Goal: Find specific page/section: Find specific page/section

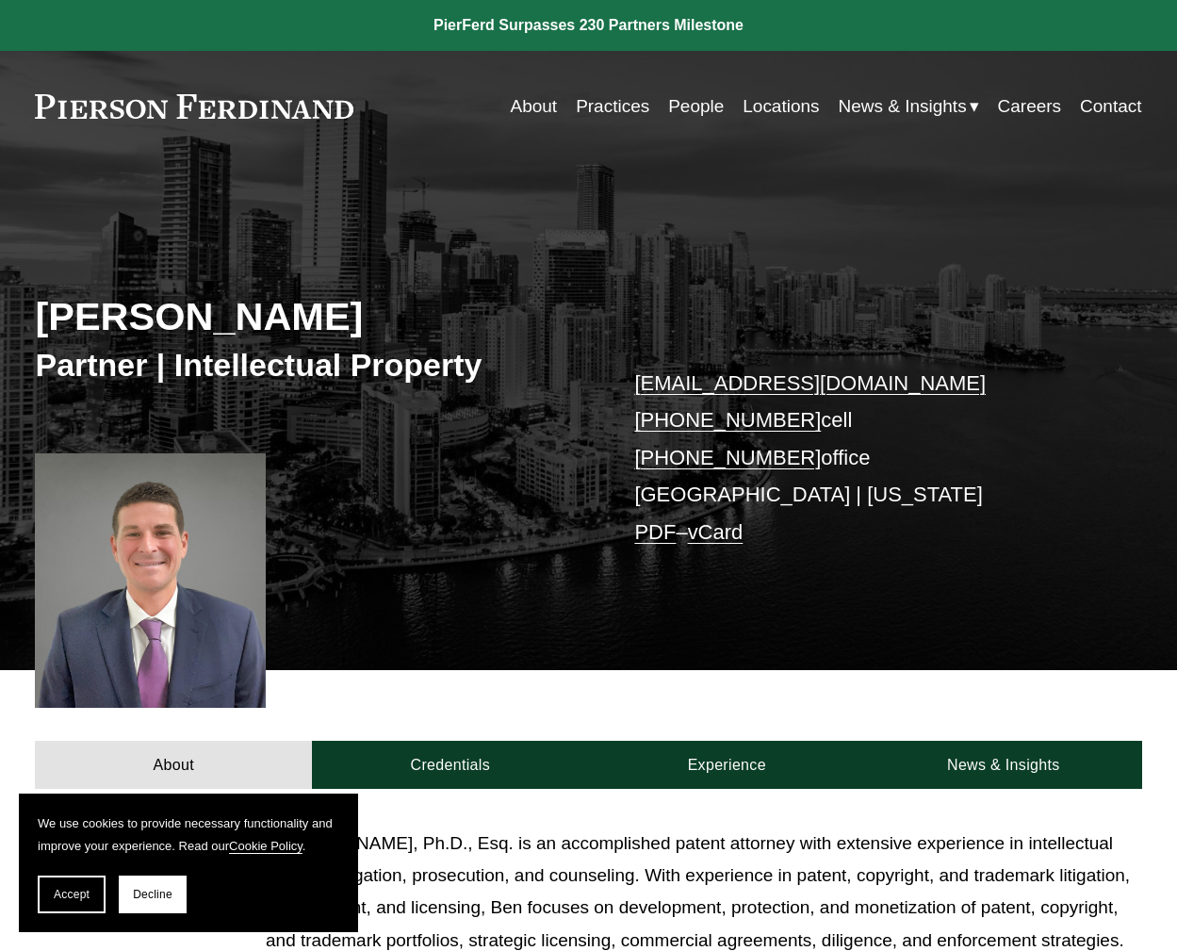
click at [692, 102] on link "People" at bounding box center [696, 107] width 56 height 36
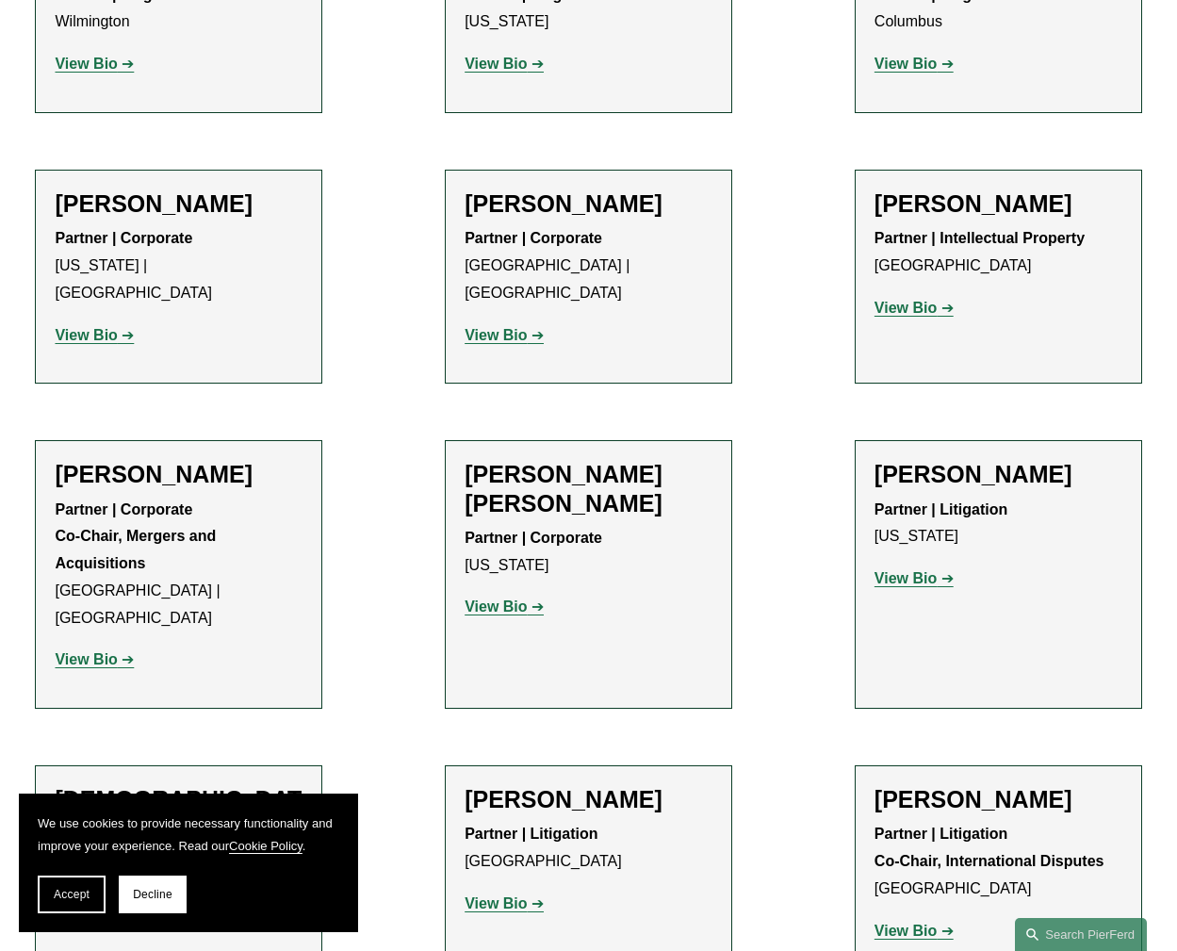
scroll to position [4525, 0]
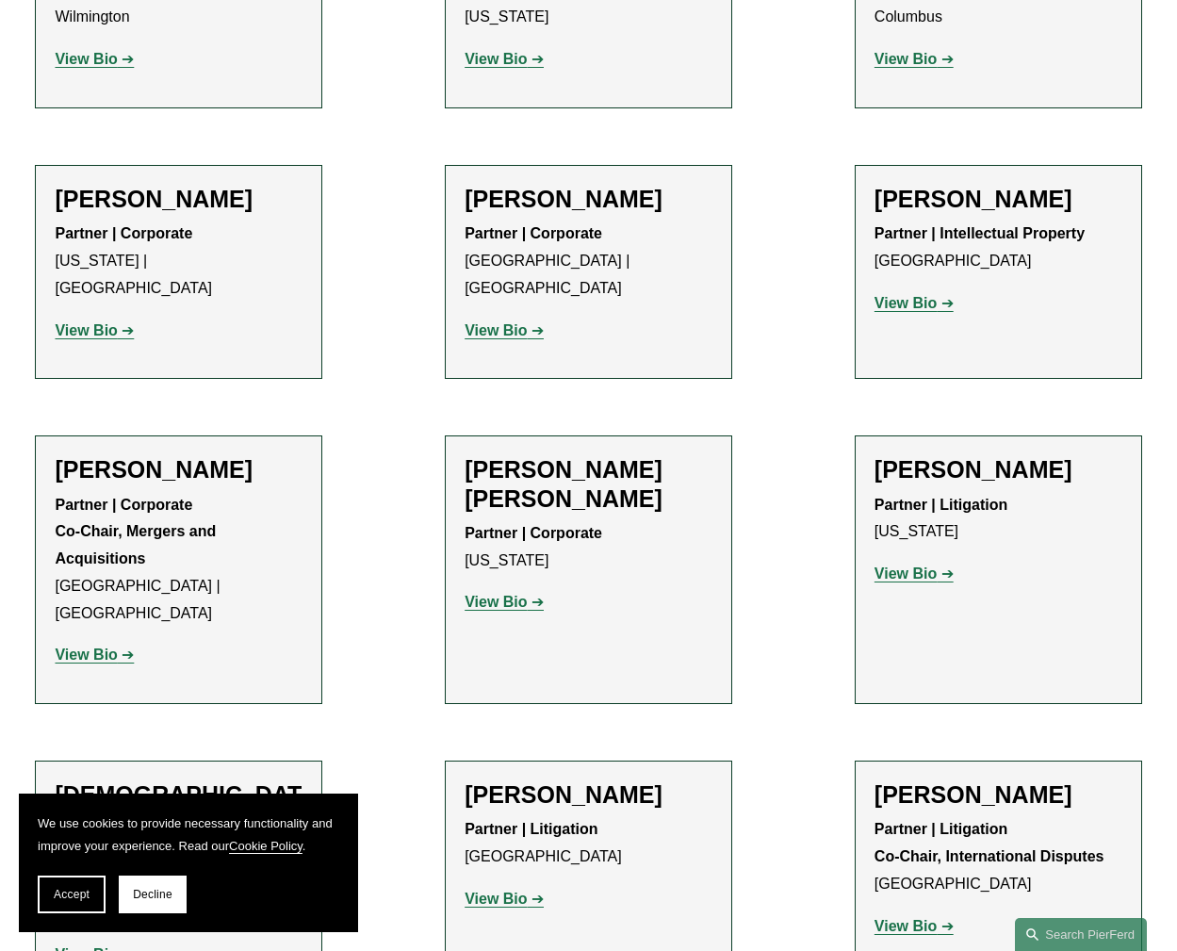
click at [930, 295] on strong "View Bio" at bounding box center [906, 303] width 62 height 16
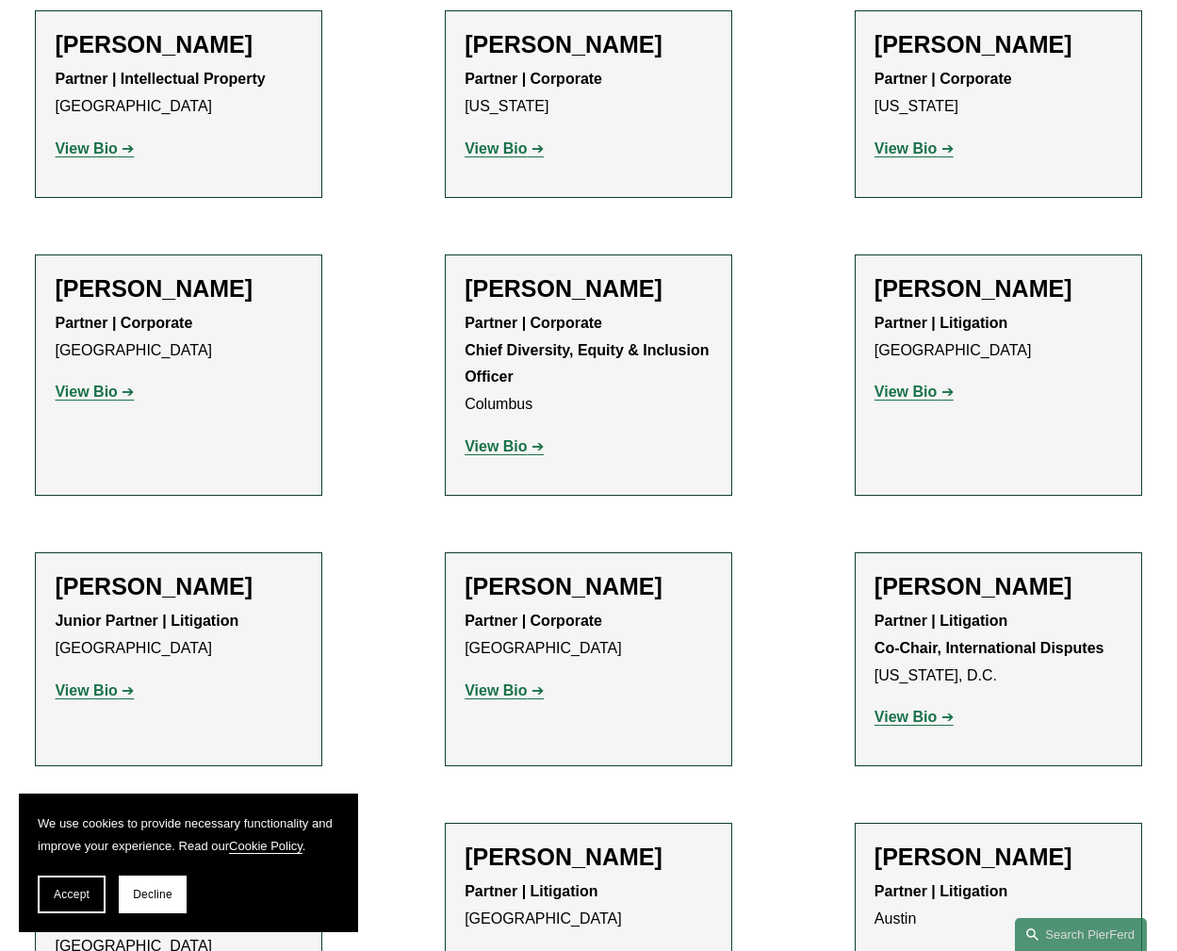
scroll to position [2639, 0]
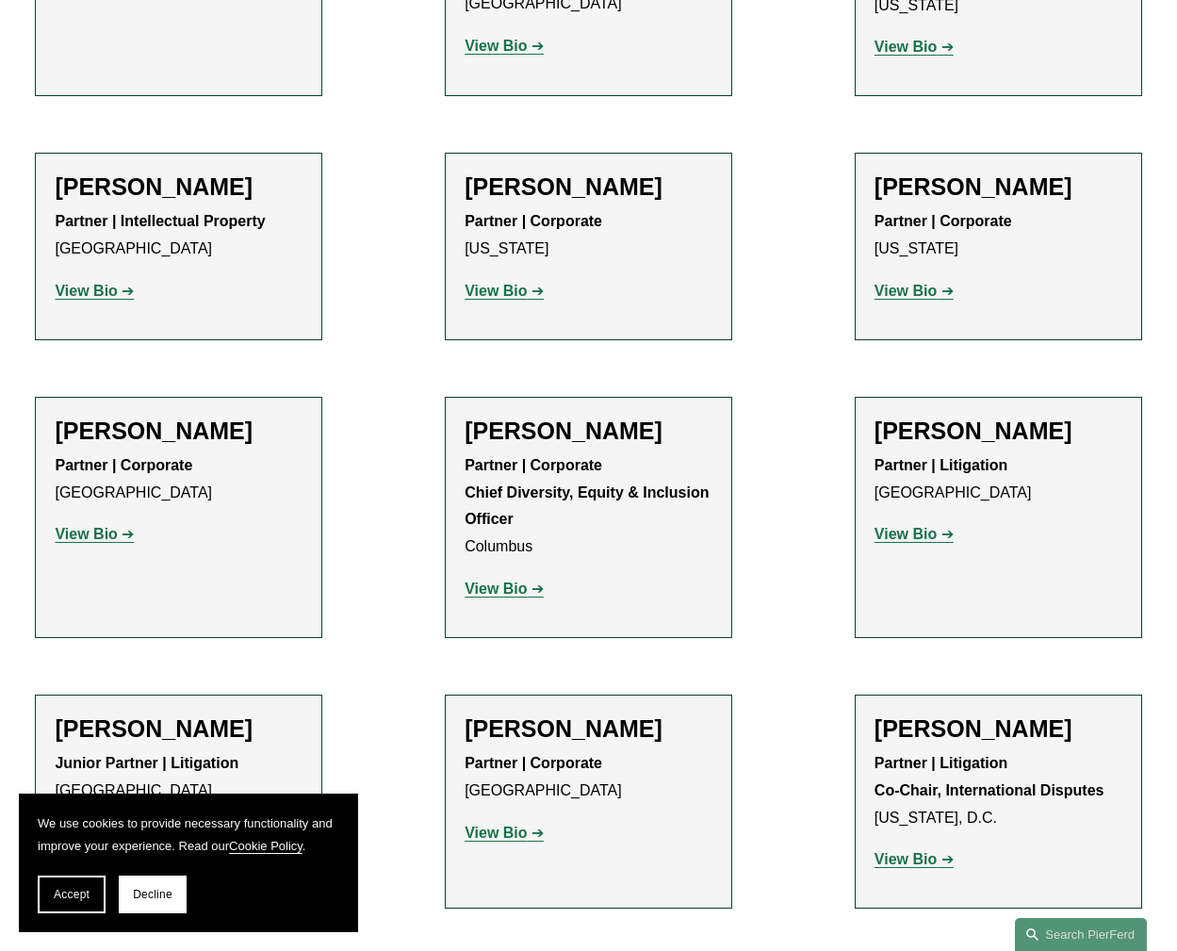
click at [104, 526] on strong "View Bio" at bounding box center [86, 534] width 62 height 16
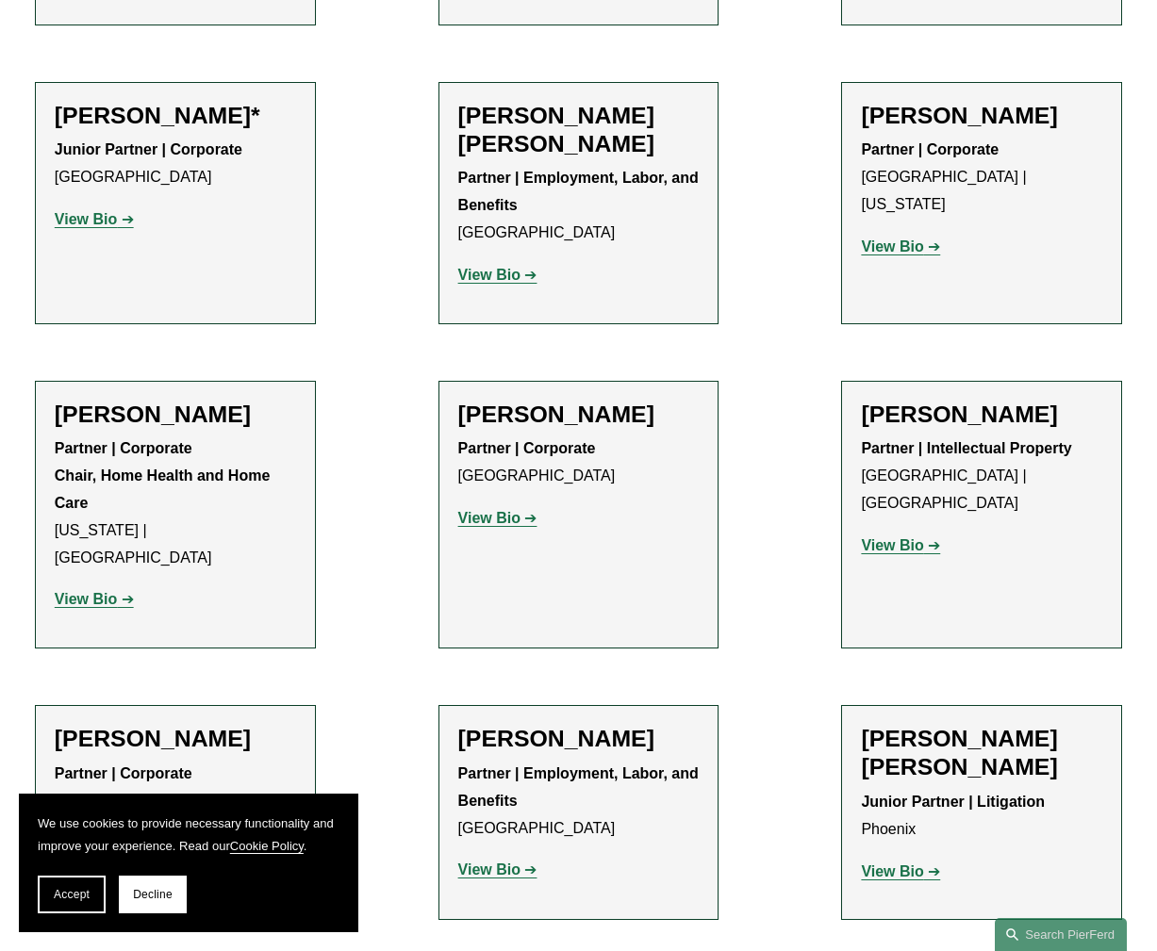
scroll to position [0, 0]
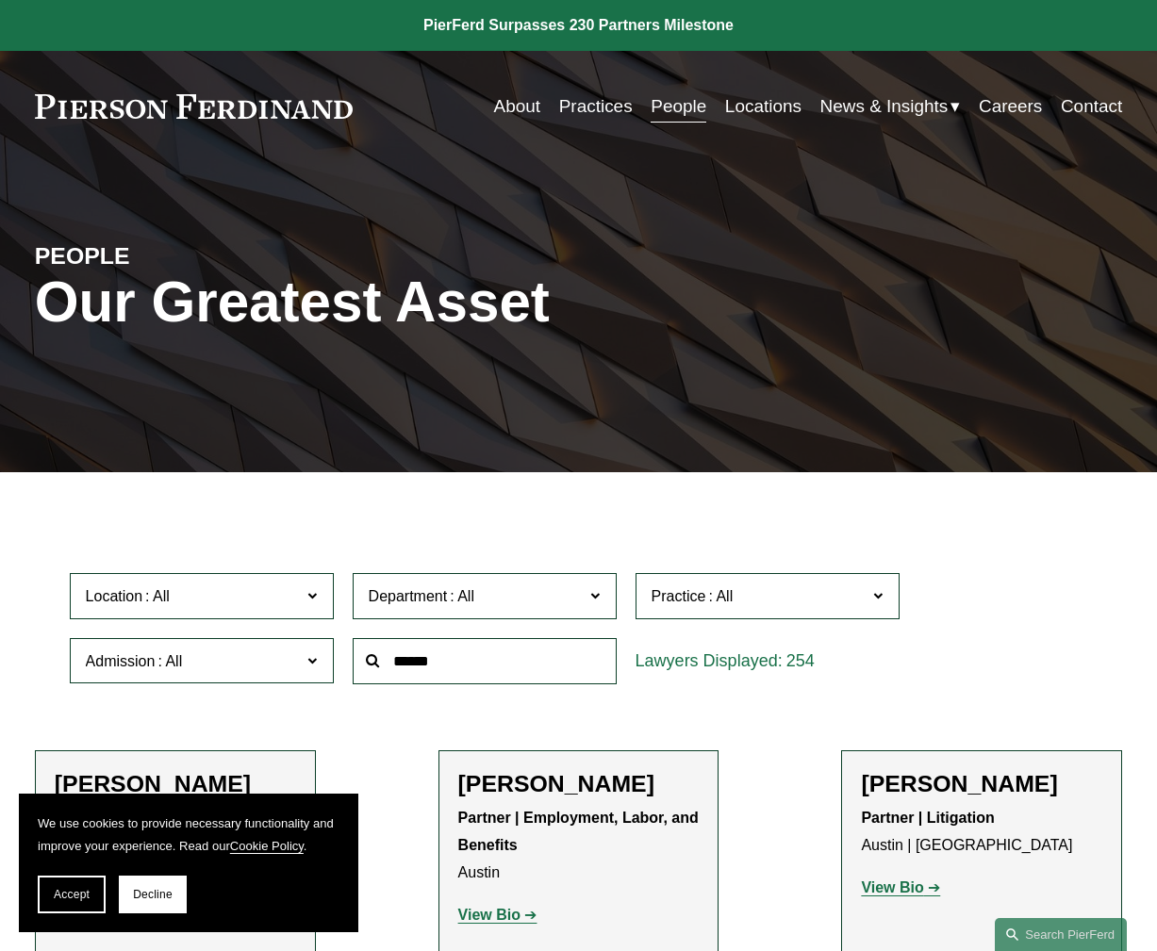
click at [496, 609] on span "Department" at bounding box center [477, 595] width 216 height 25
click at [0, 0] on link "Intellectual Property" at bounding box center [0, 0] width 0 height 0
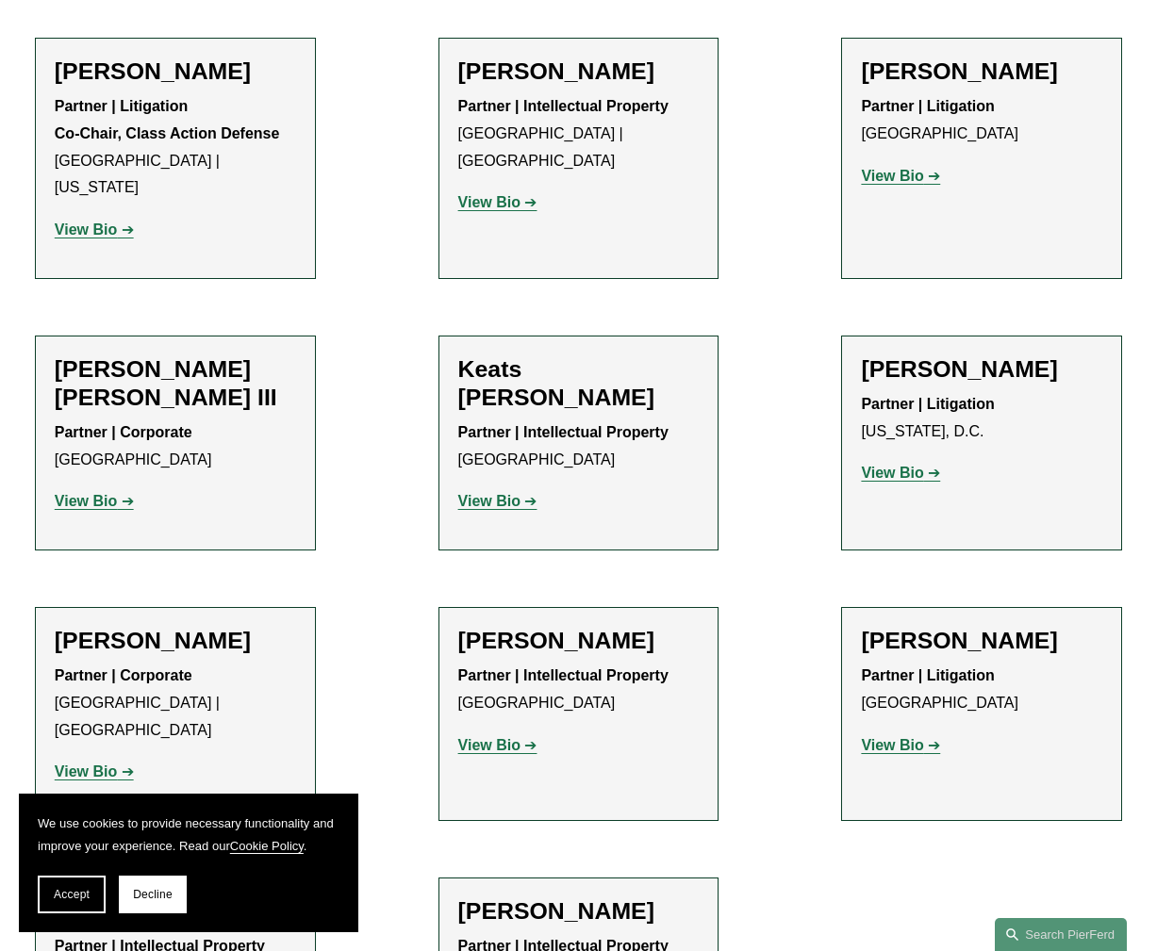
scroll to position [2444, 0]
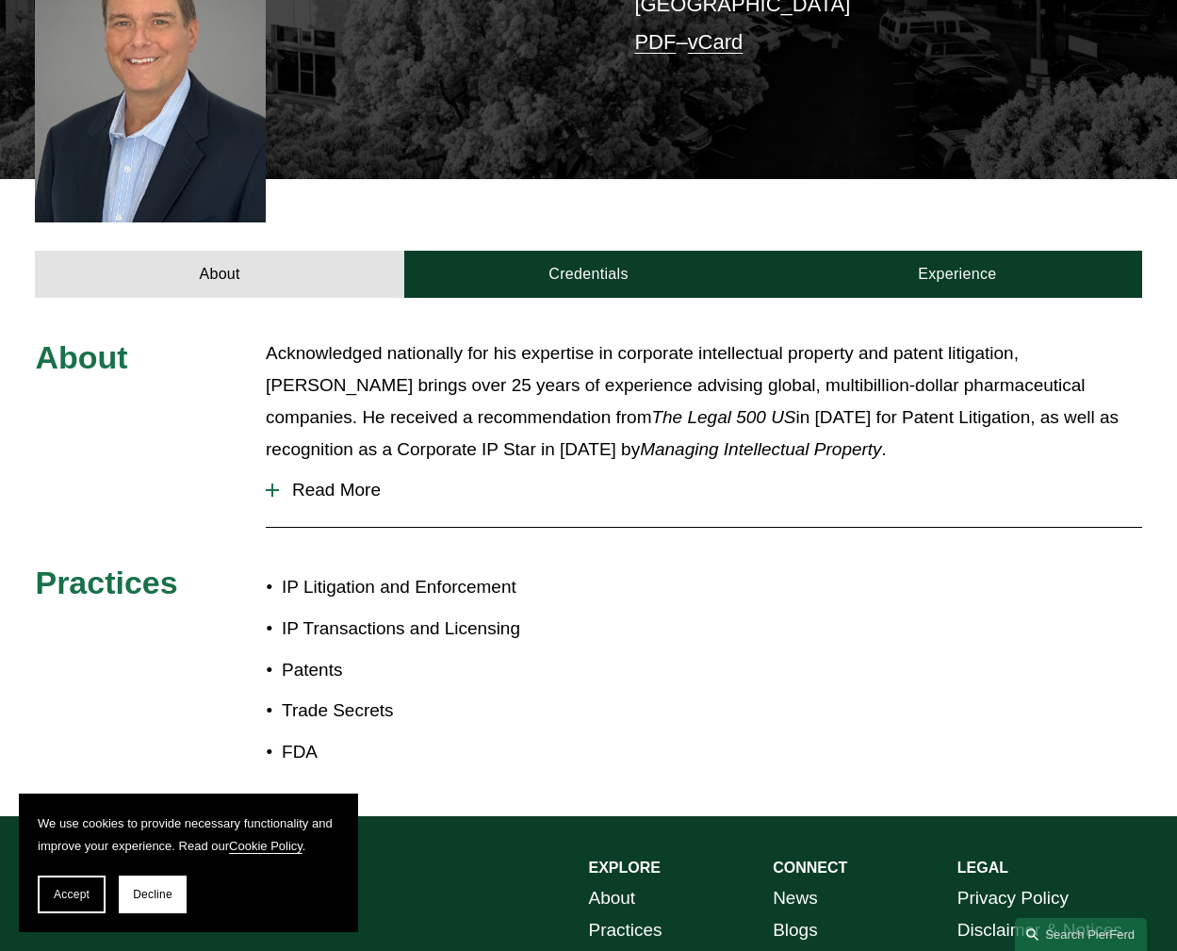
scroll to position [660, 0]
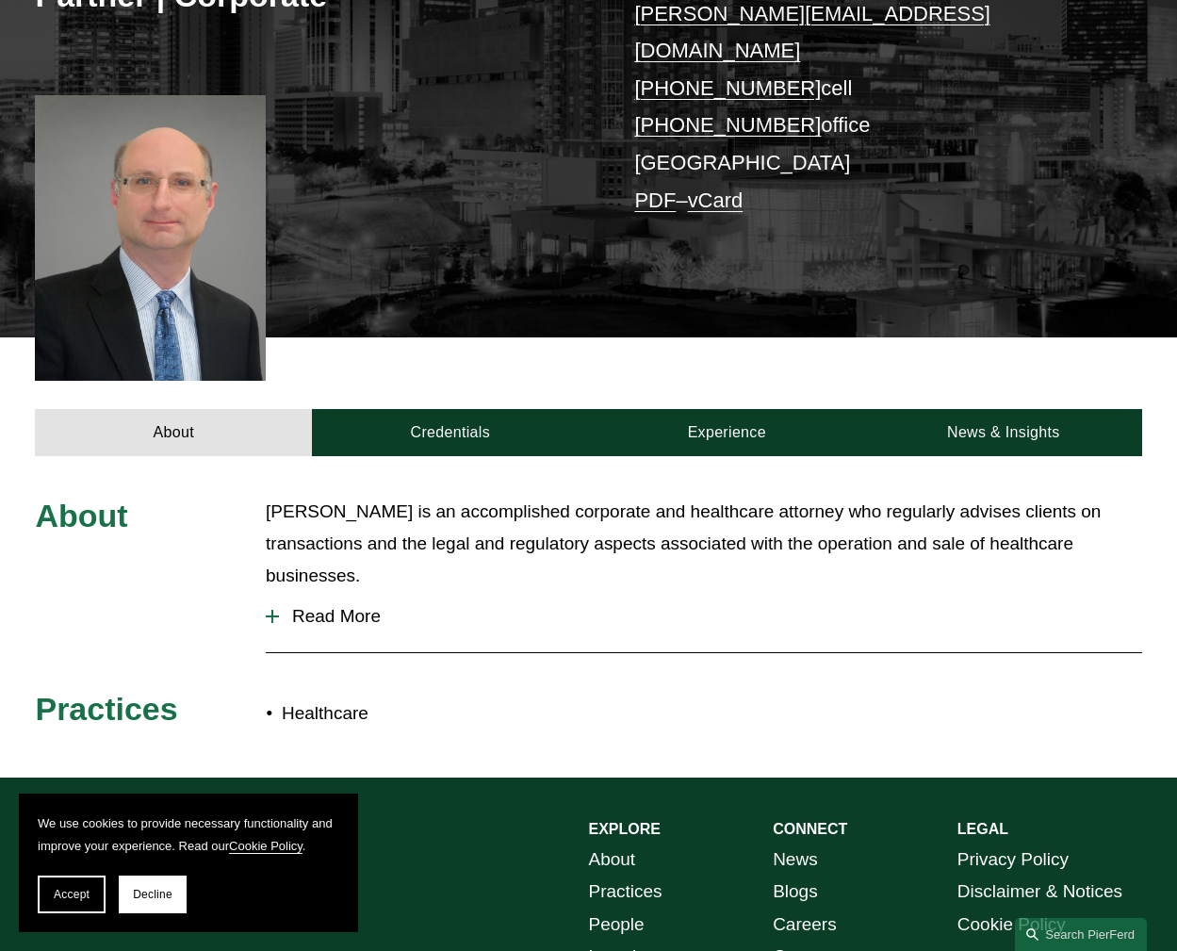
scroll to position [377, 0]
